Goal: Information Seeking & Learning: Learn about a topic

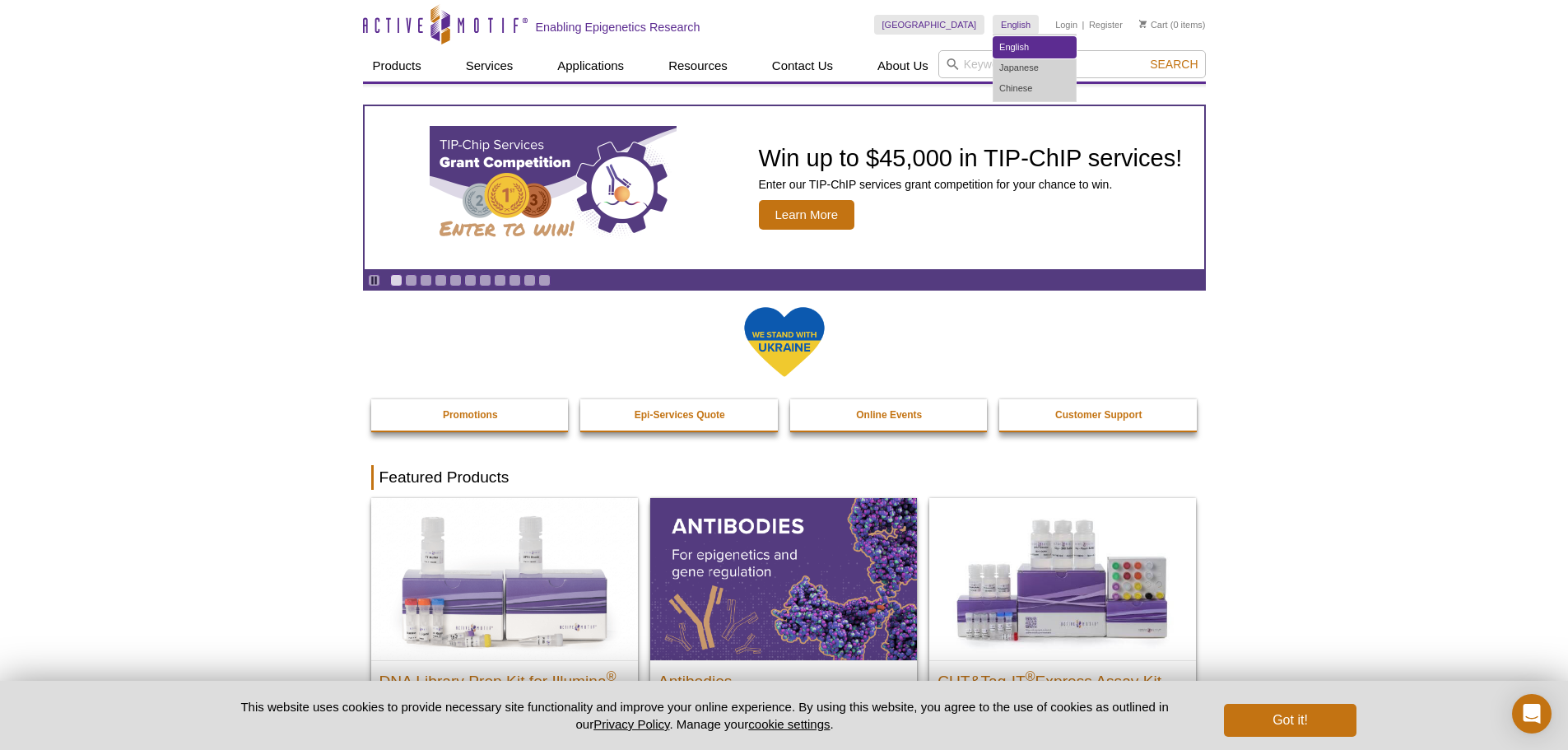
click at [1013, 45] on link "English" at bounding box center [1034, 47] width 82 height 20
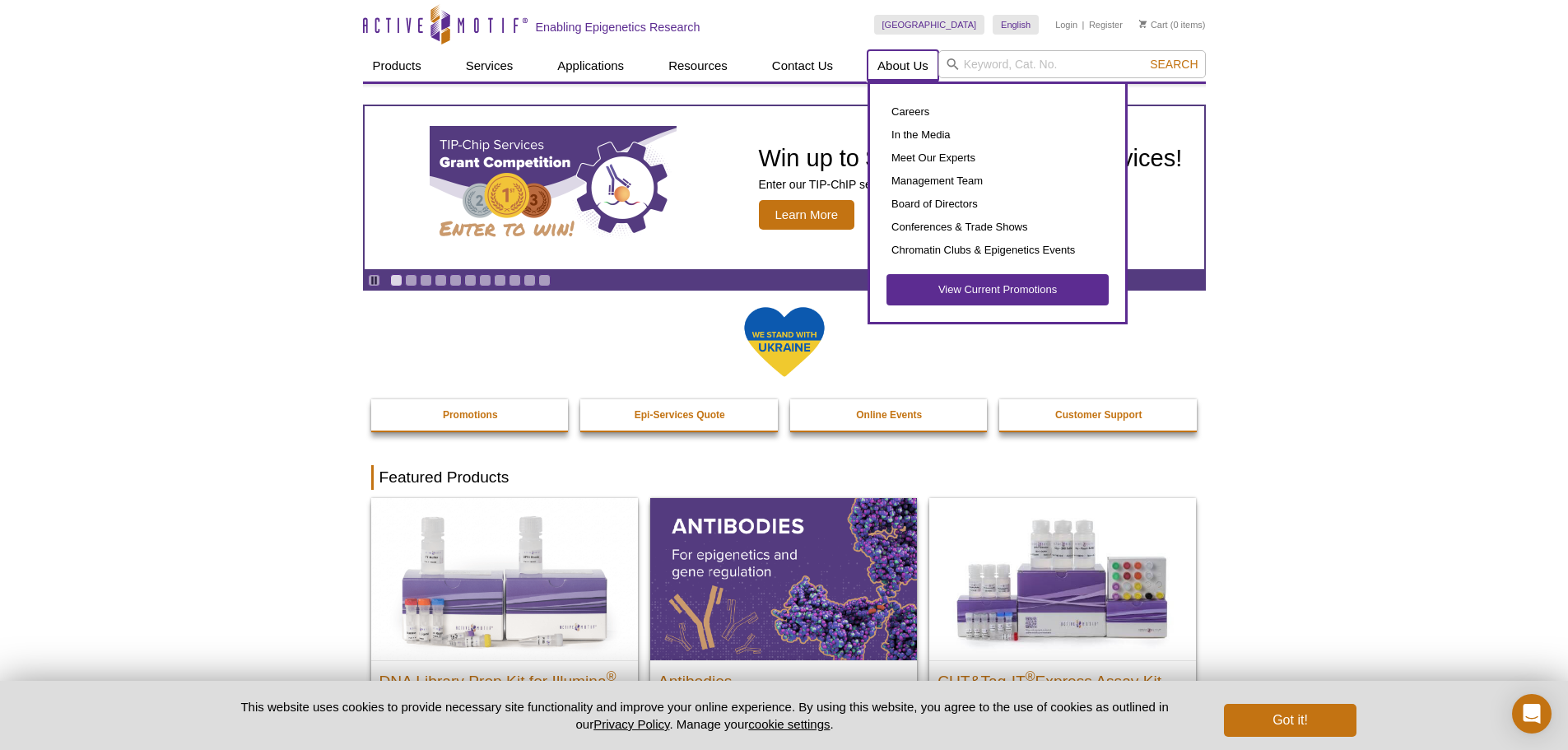
click at [887, 65] on link "About Us" at bounding box center [902, 66] width 71 height 31
